Goal: Transaction & Acquisition: Book appointment/travel/reservation

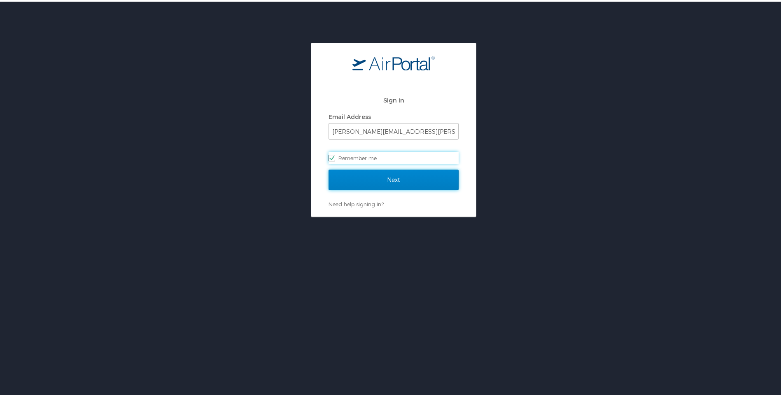
click at [394, 179] on input "Next" at bounding box center [394, 178] width 130 height 21
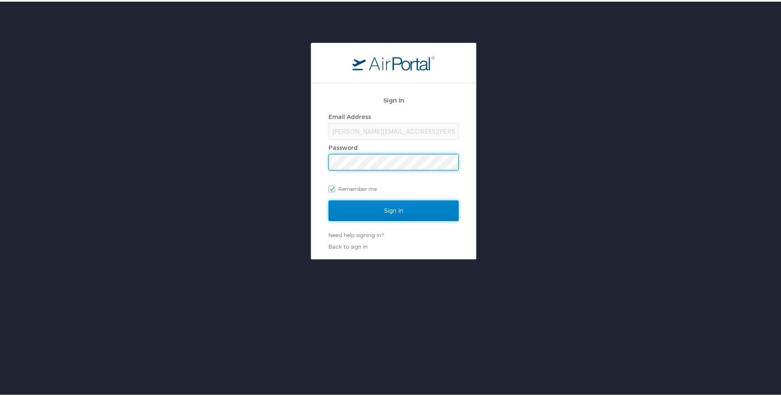
click at [382, 209] on input "Sign In" at bounding box center [394, 209] width 130 height 21
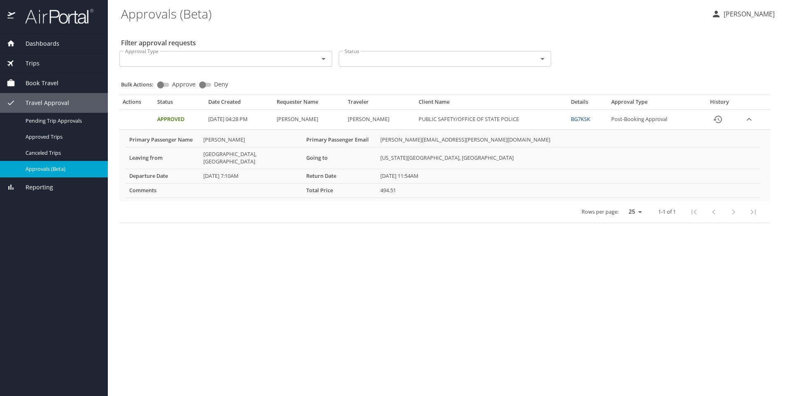
click at [50, 80] on span "Book Travel" at bounding box center [36, 83] width 43 height 9
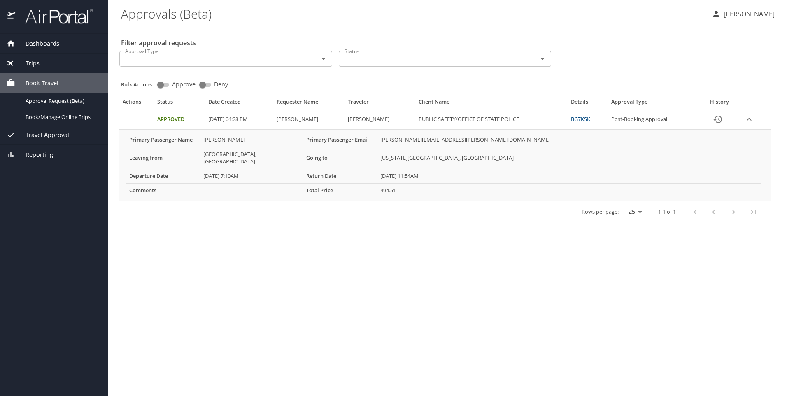
click at [50, 82] on span "Book Travel" at bounding box center [36, 83] width 43 height 9
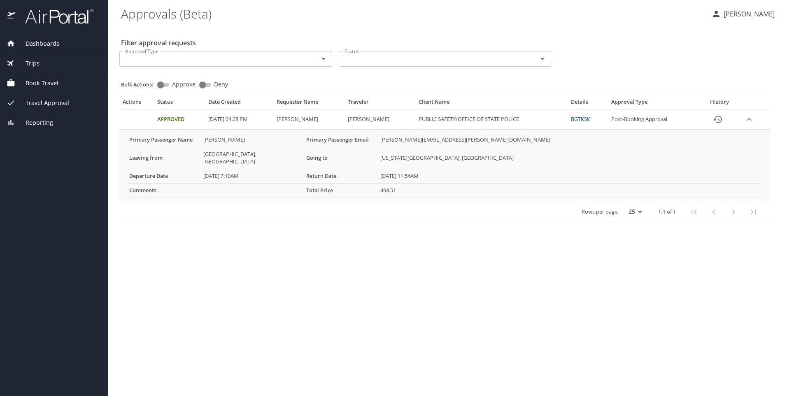
click at [50, 82] on span "Book Travel" at bounding box center [36, 83] width 43 height 9
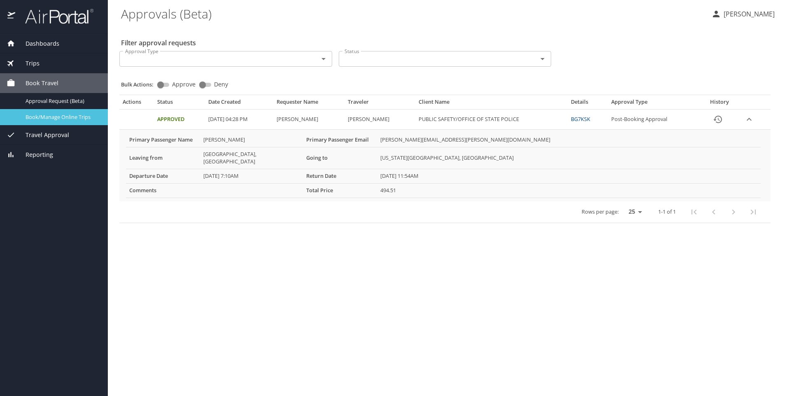
click at [61, 117] on span "Book/Manage Online Trips" at bounding box center [62, 117] width 72 height 8
